Goal: Transaction & Acquisition: Subscribe to service/newsletter

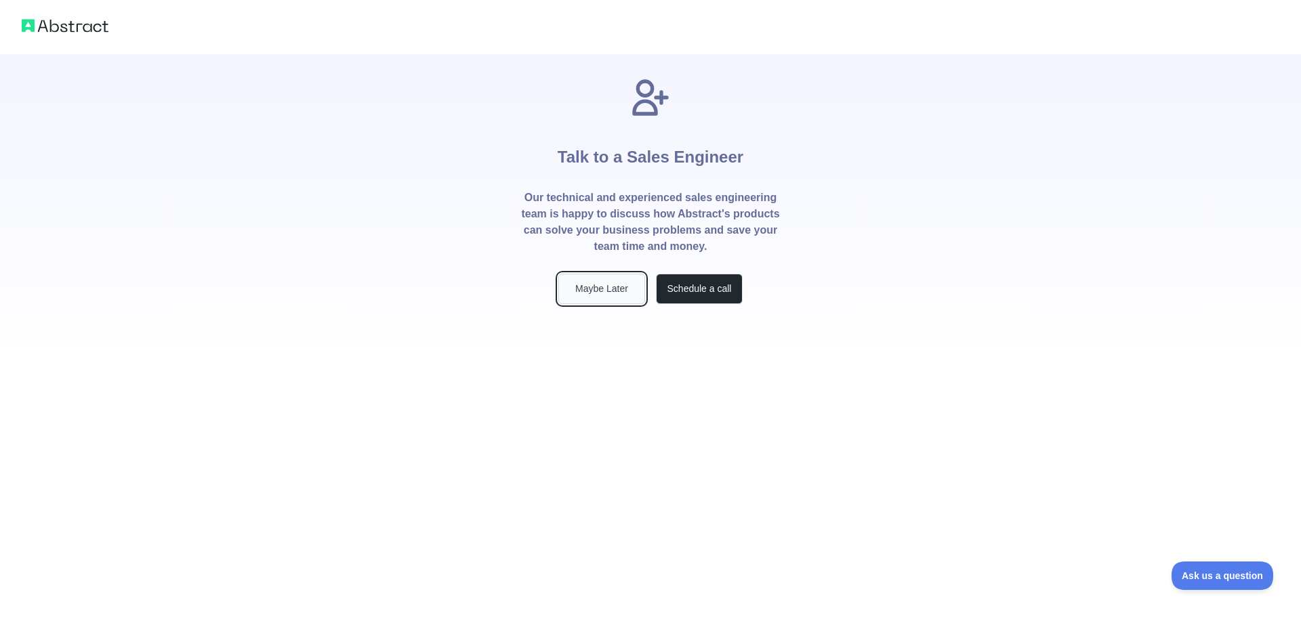
click at [595, 281] on button "Maybe Later" at bounding box center [601, 289] width 87 height 30
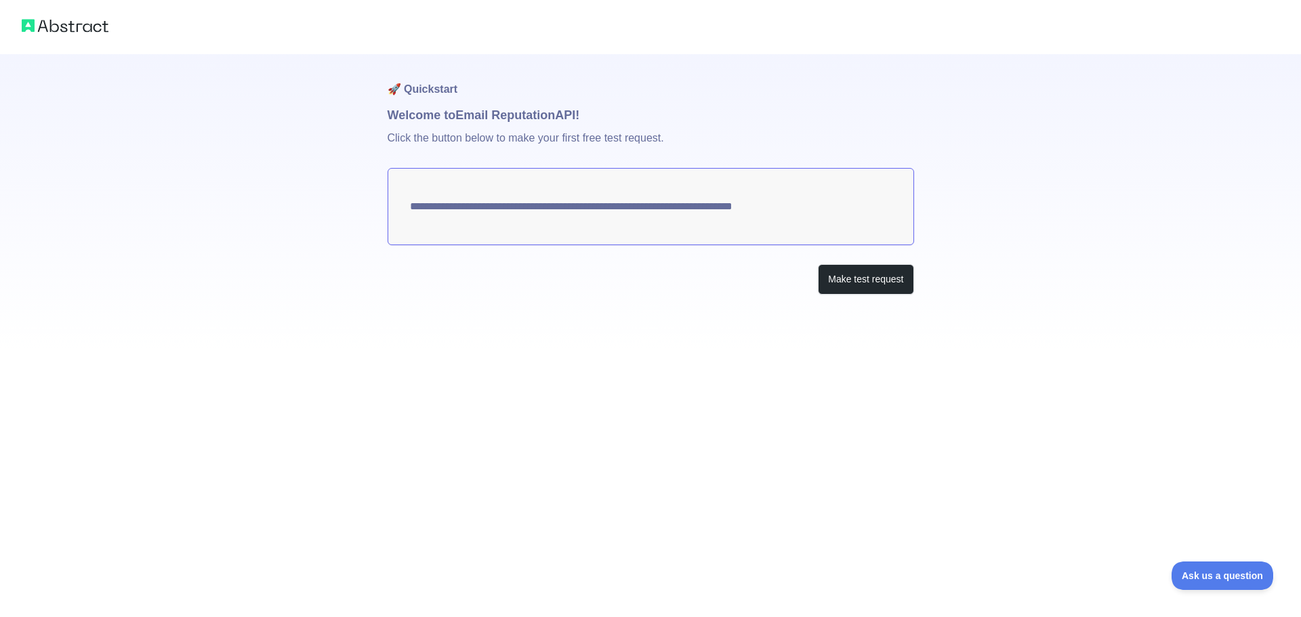
click at [564, 205] on textarea "**********" at bounding box center [651, 206] width 526 height 77
click at [886, 286] on button "Make test request" at bounding box center [866, 279] width 96 height 30
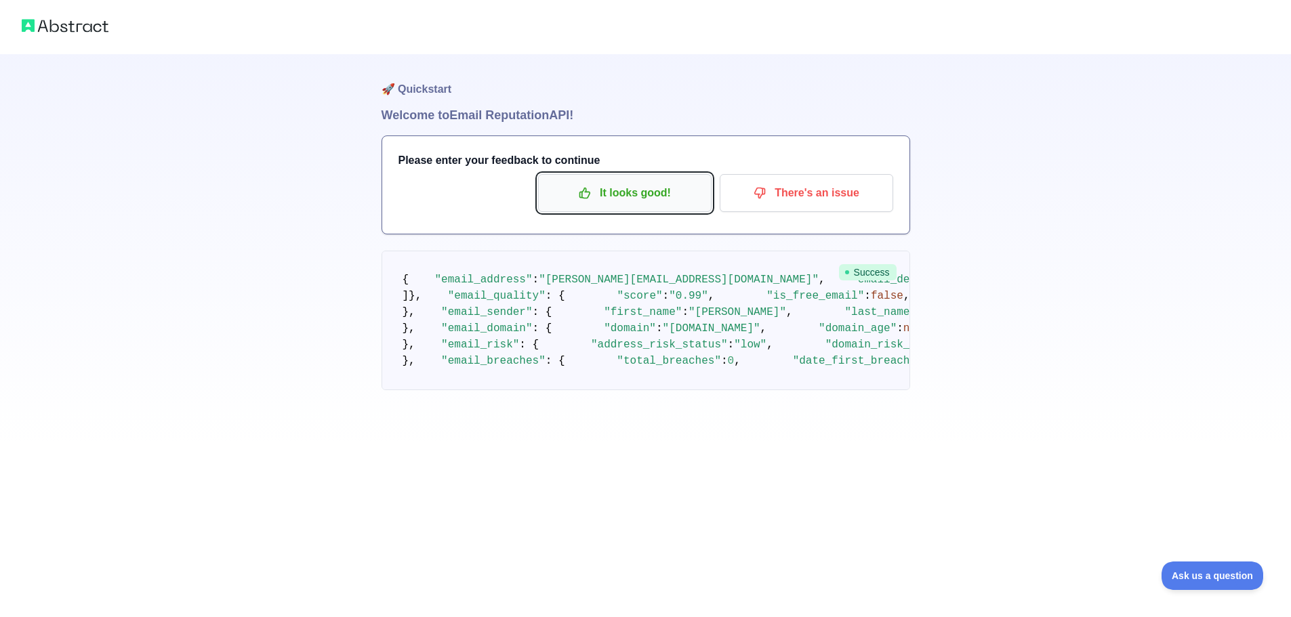
click at [610, 196] on p "It looks good!" at bounding box center [624, 193] width 153 height 23
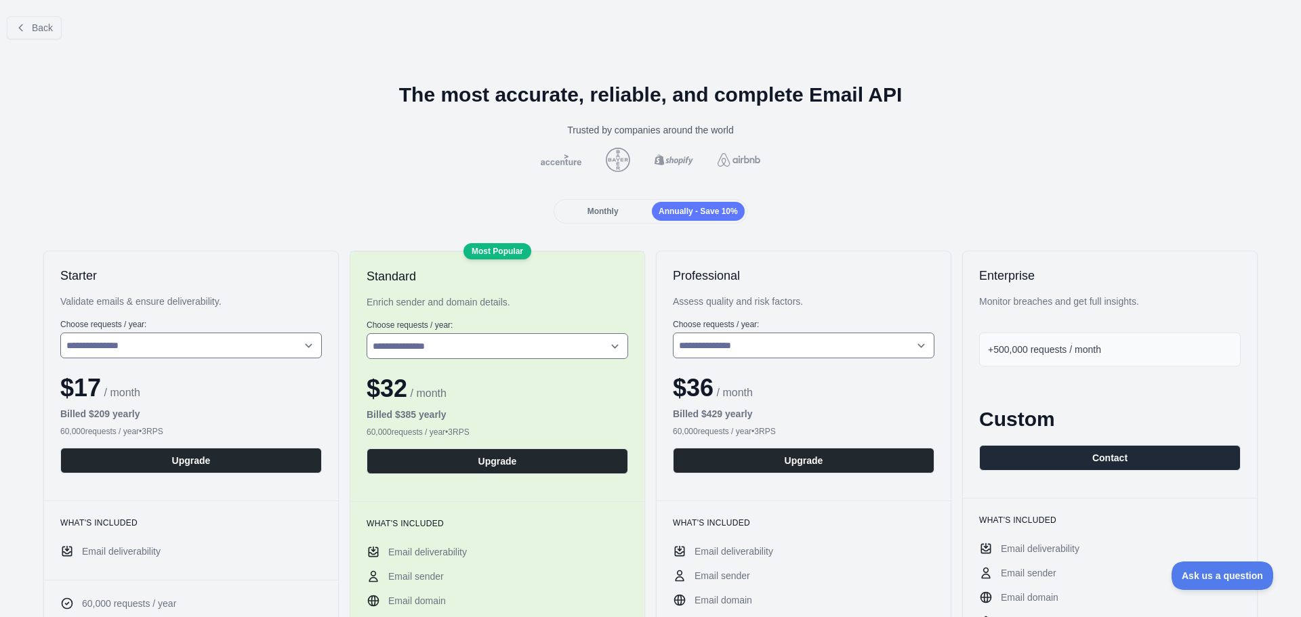
click at [603, 207] on span "Monthly" at bounding box center [602, 211] width 31 height 9
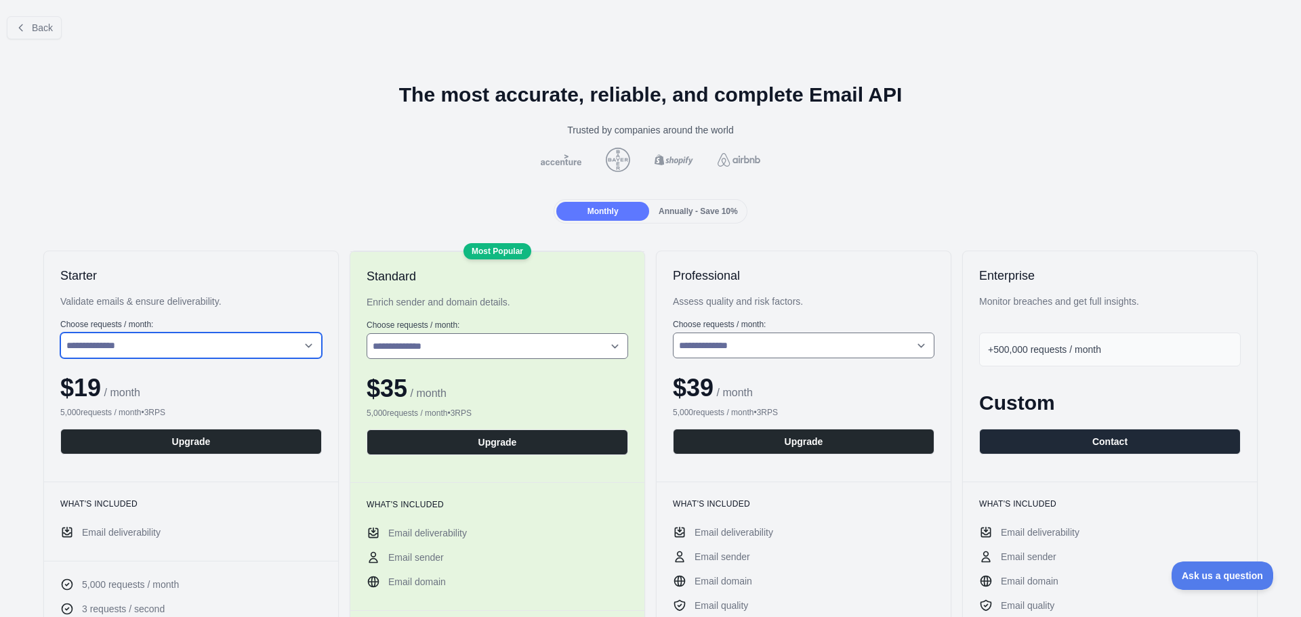
click at [184, 341] on select "**********" at bounding box center [191, 346] width 262 height 26
click at [41, 26] on span "Back" at bounding box center [42, 27] width 21 height 11
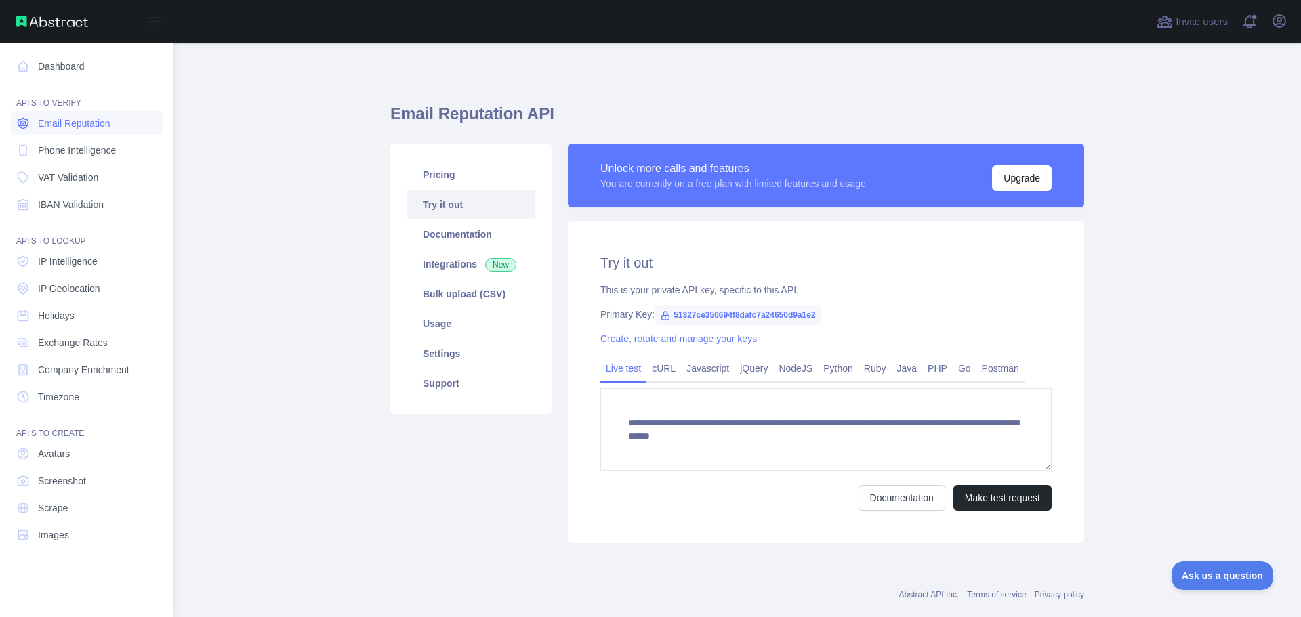
click at [112, 120] on link "Email Reputation" at bounding box center [87, 123] width 152 height 24
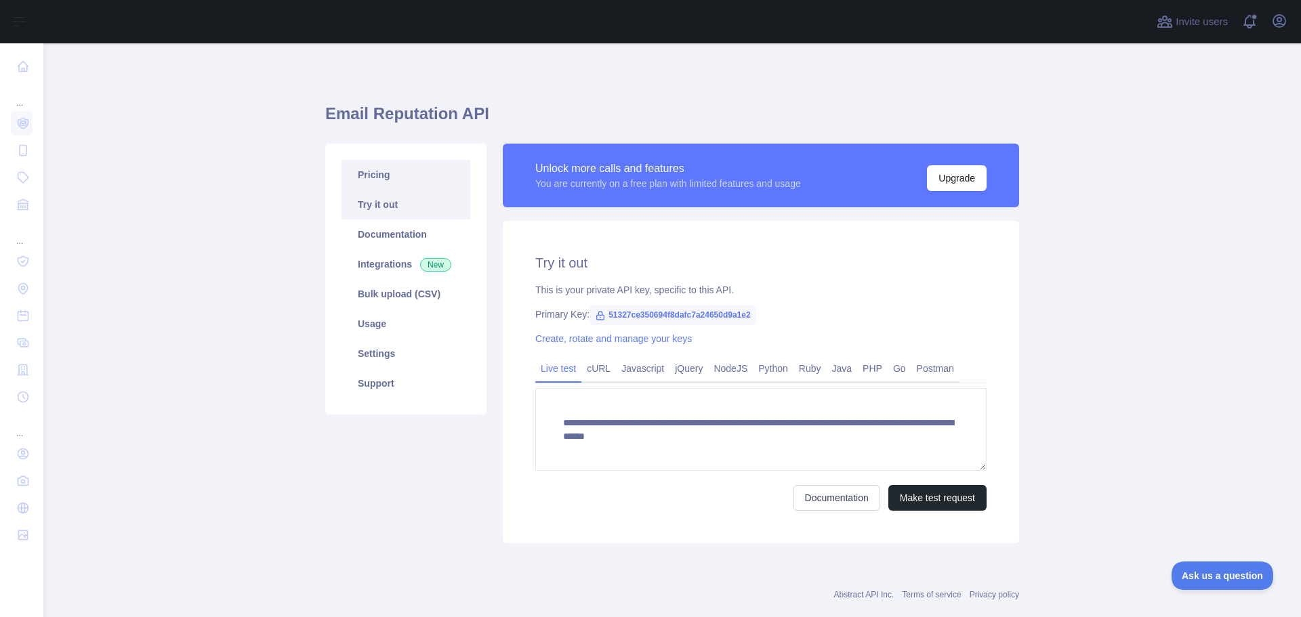
click at [408, 178] on link "Pricing" at bounding box center [405, 175] width 129 height 30
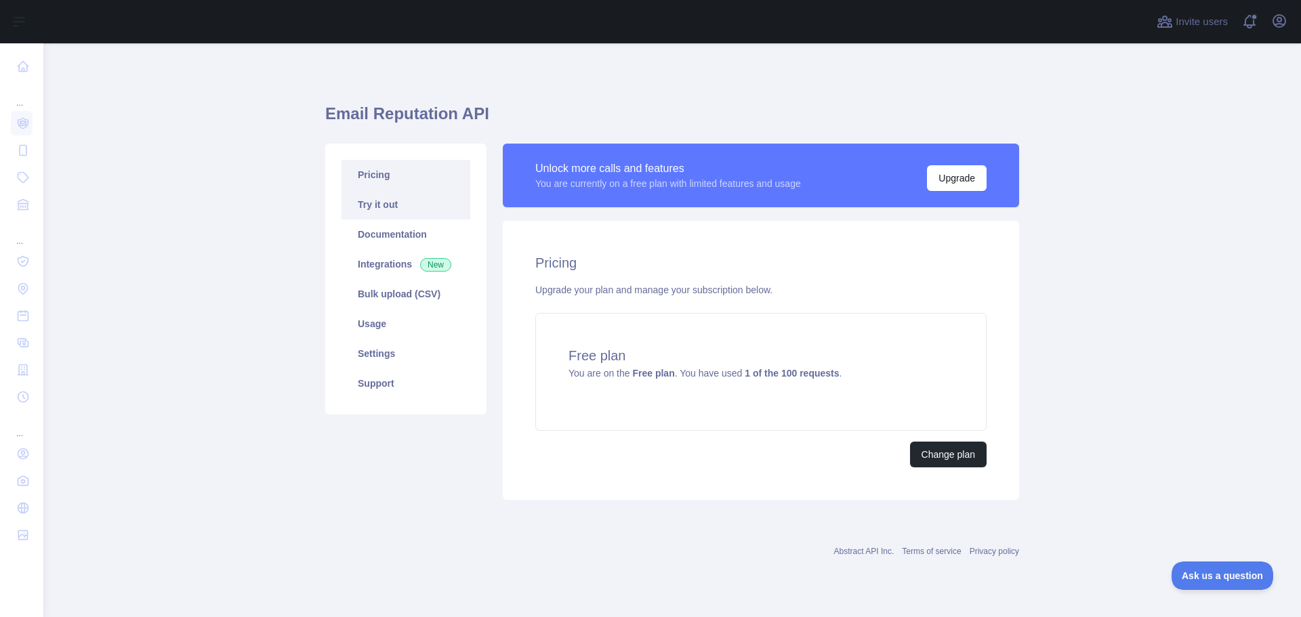
click at [411, 207] on link "Try it out" at bounding box center [405, 205] width 129 height 30
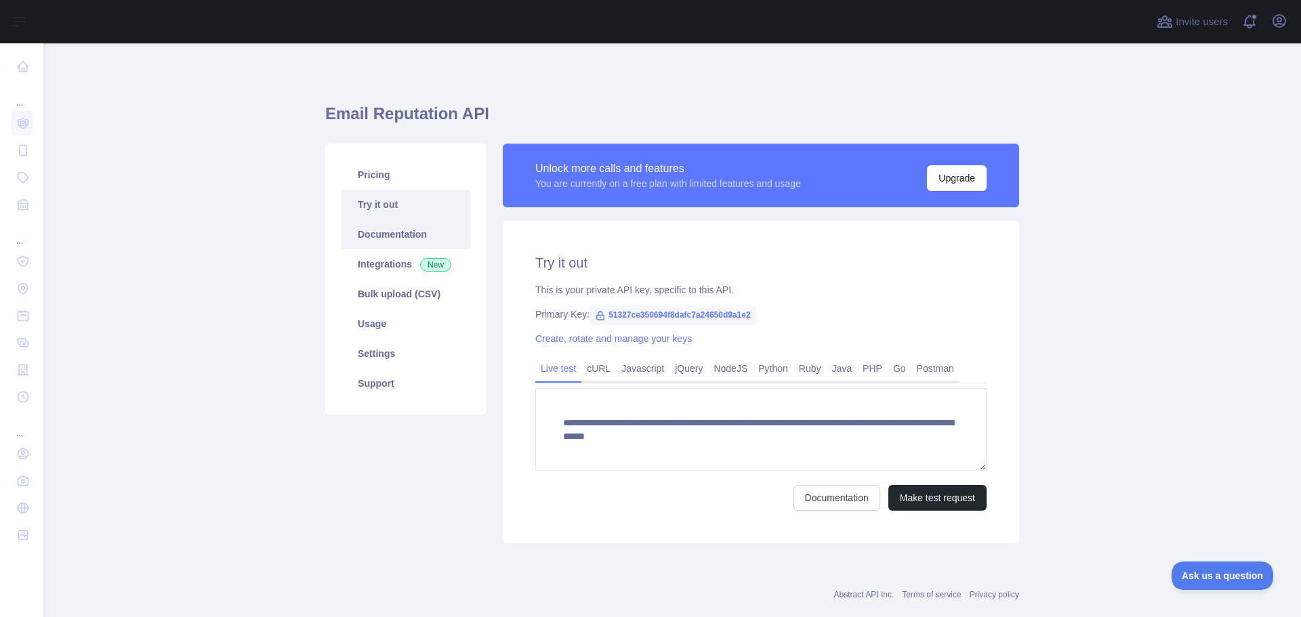
click at [402, 234] on link "Documentation" at bounding box center [405, 235] width 129 height 30
